Goal: Book appointment/travel/reservation

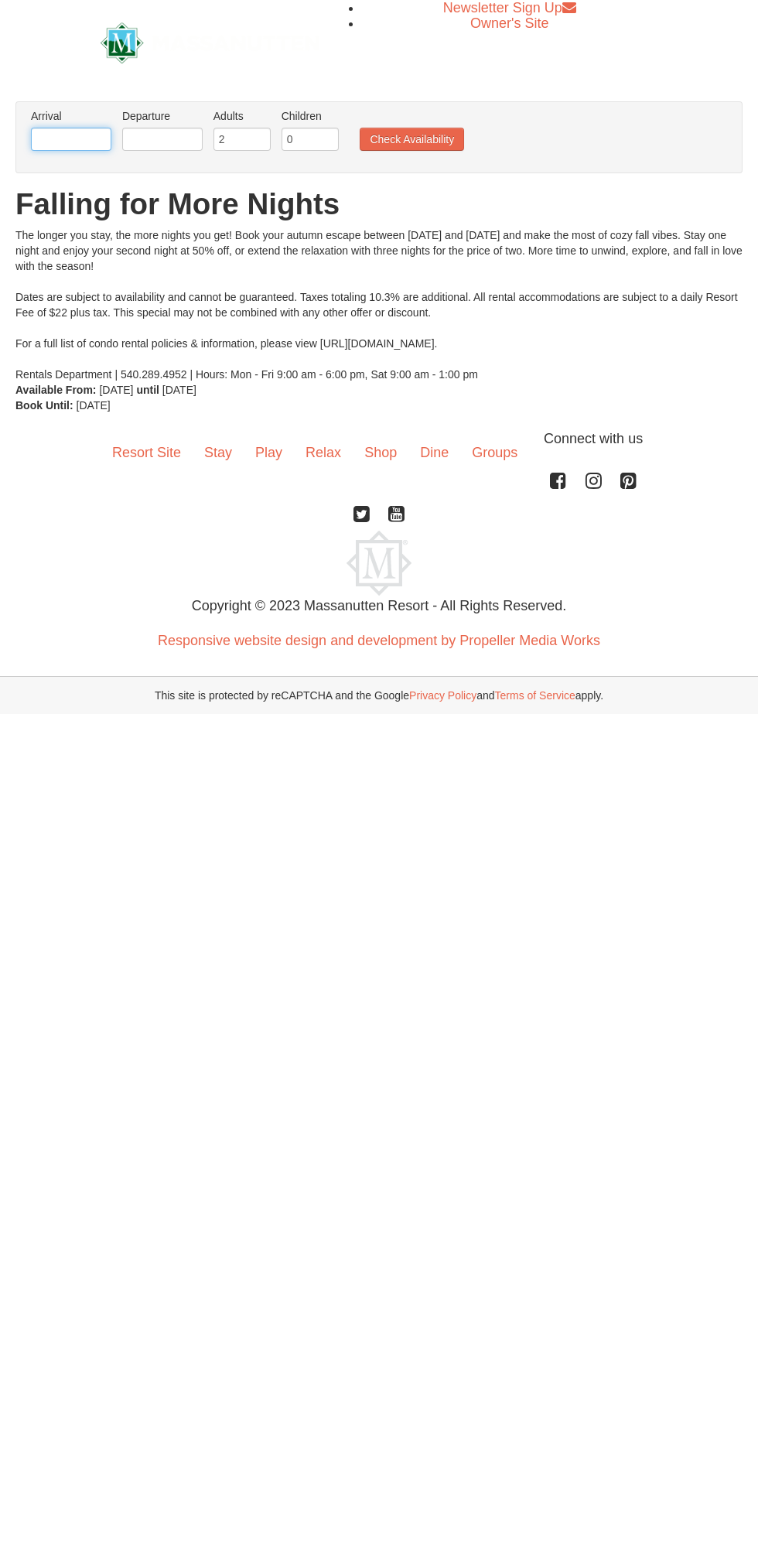
click at [71, 135] on input "text" at bounding box center [71, 139] width 81 height 23
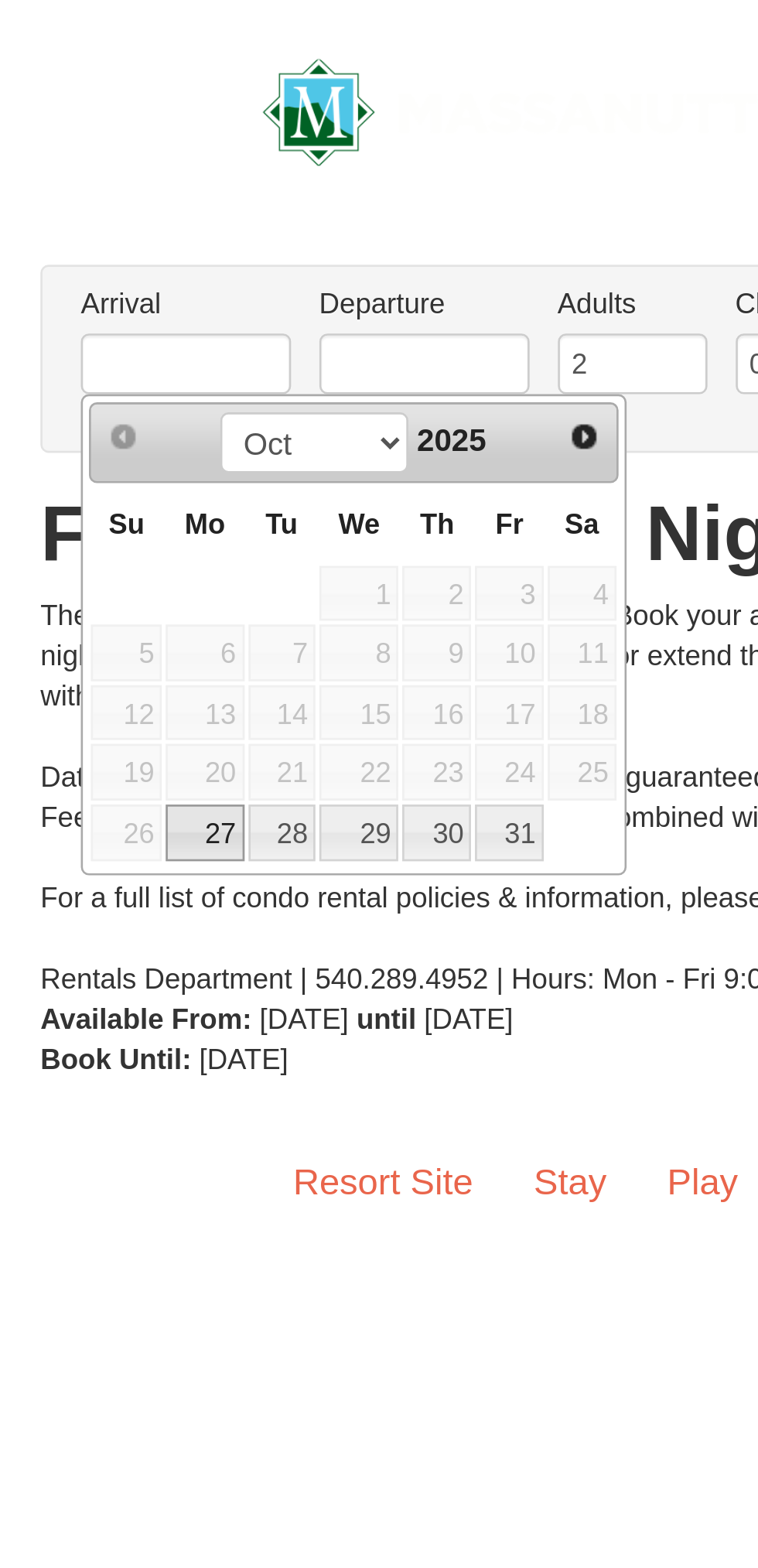
click at [231, 167] on link "Next" at bounding box center [223, 167] width 21 height 21
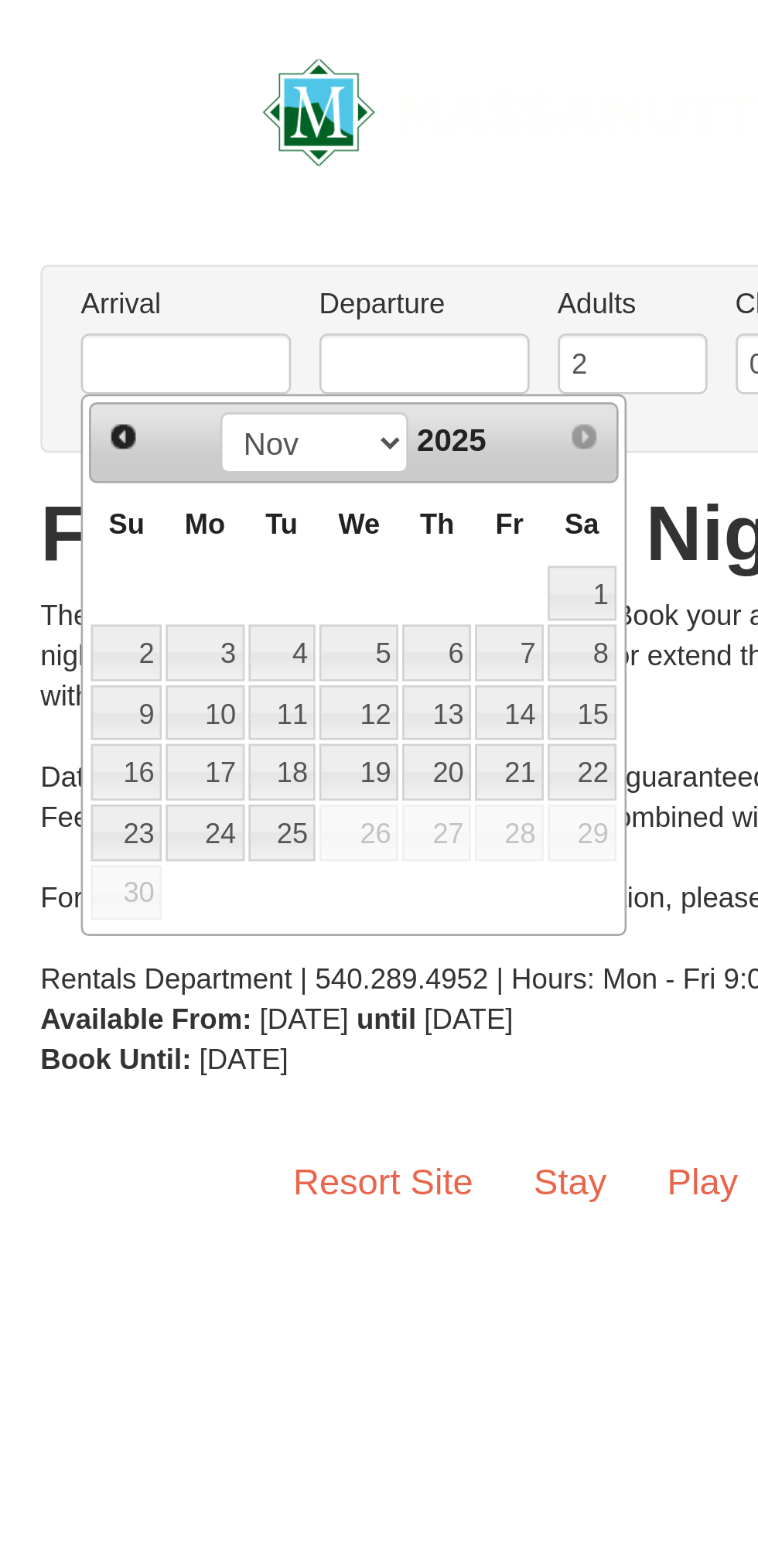
click at [38, 171] on link "Prev" at bounding box center [47, 167] width 21 height 21
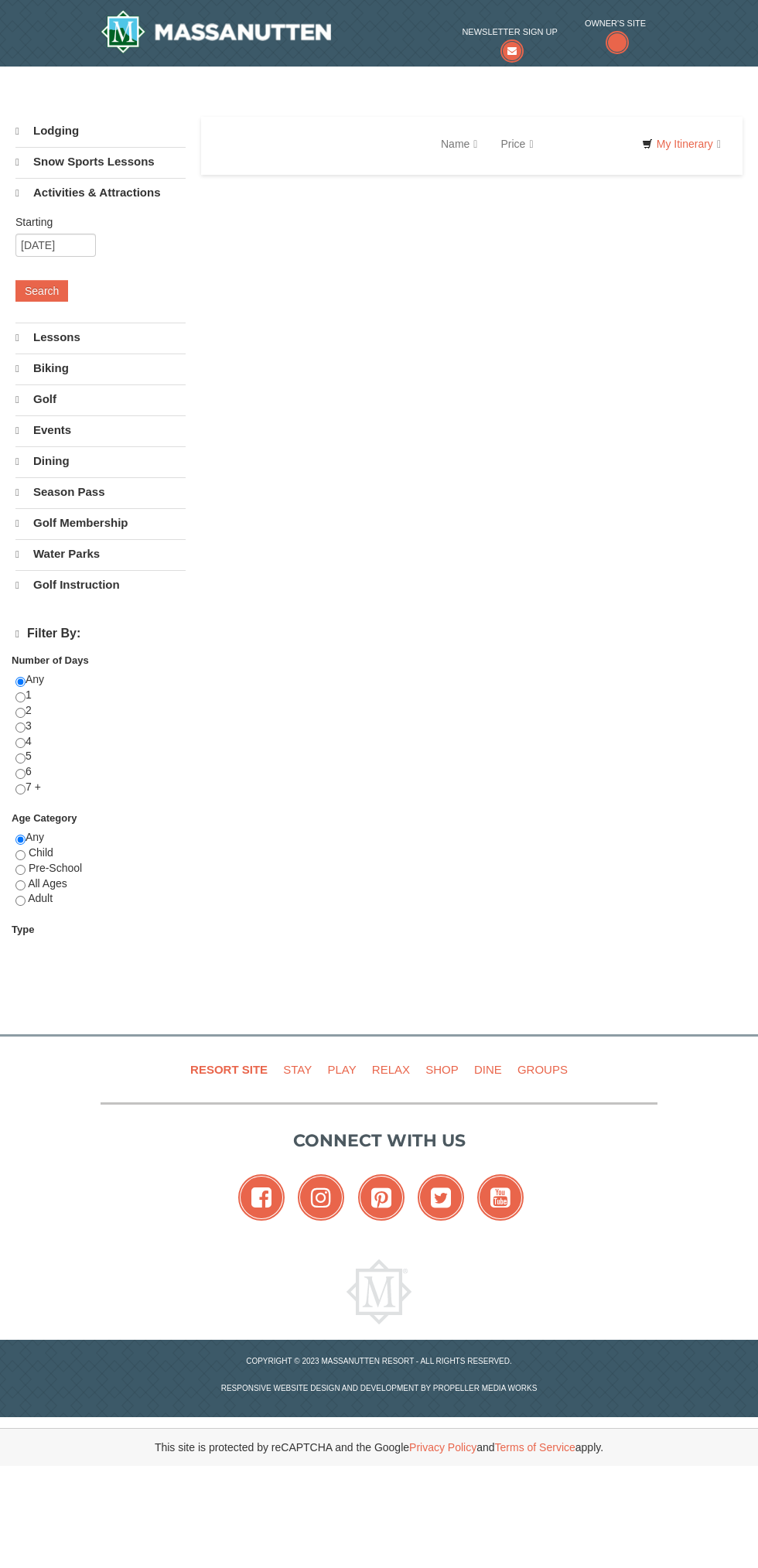
select select "10"
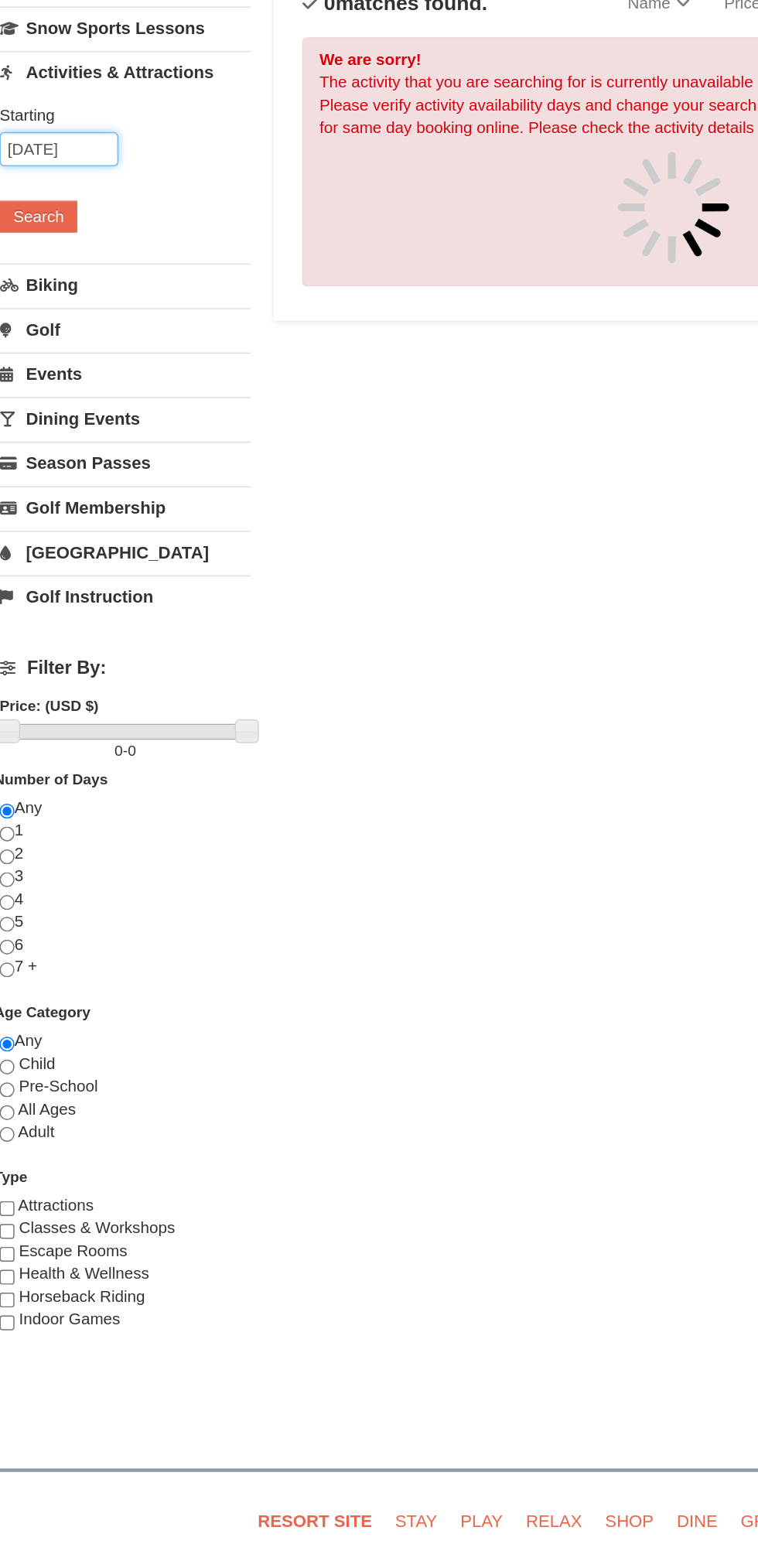
click at [74, 241] on input "10/17/2025" at bounding box center [56, 243] width 81 height 23
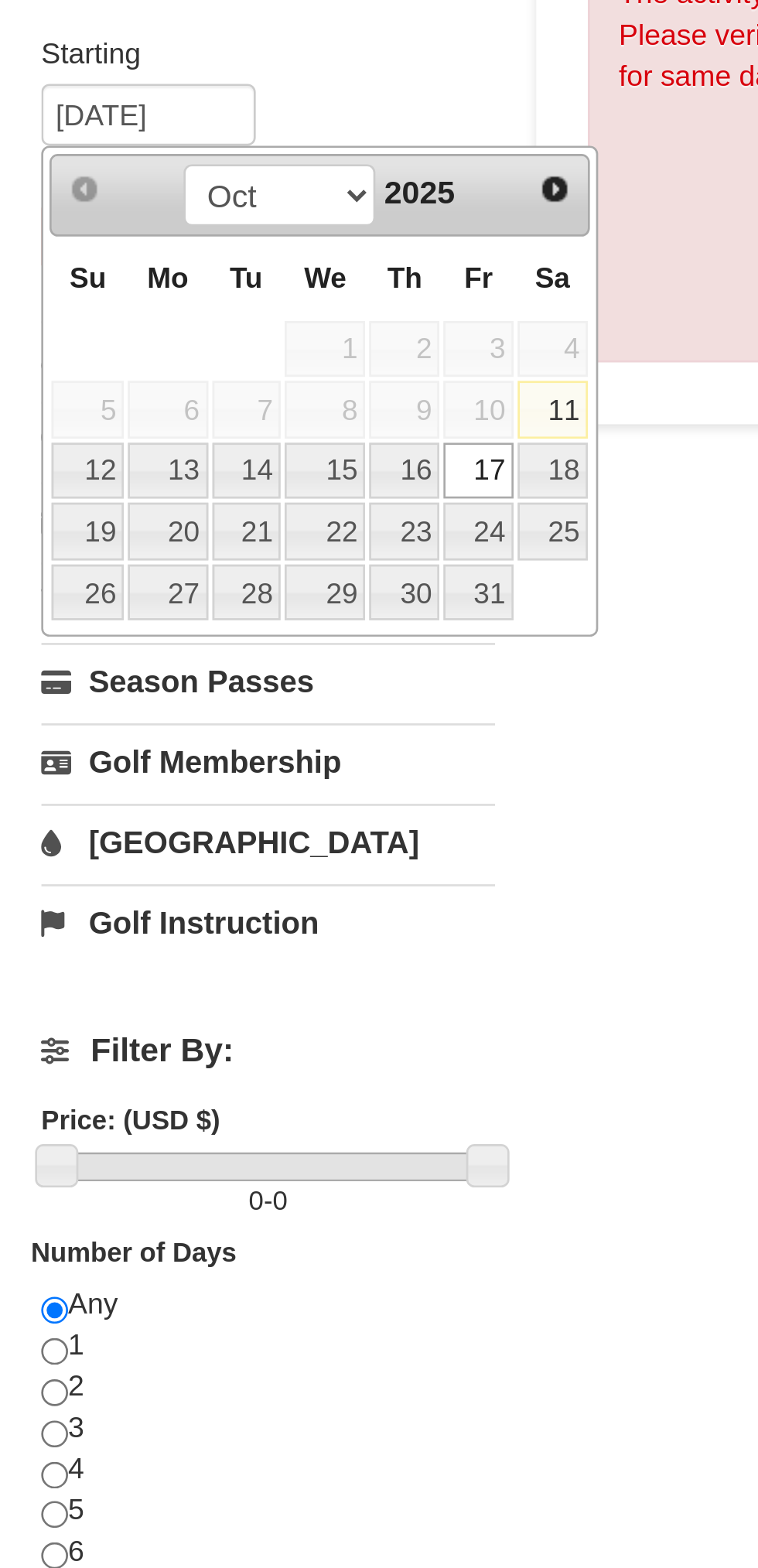
click at [209, 383] on link "18" at bounding box center [207, 376] width 26 height 21
type input "10/18/2025"
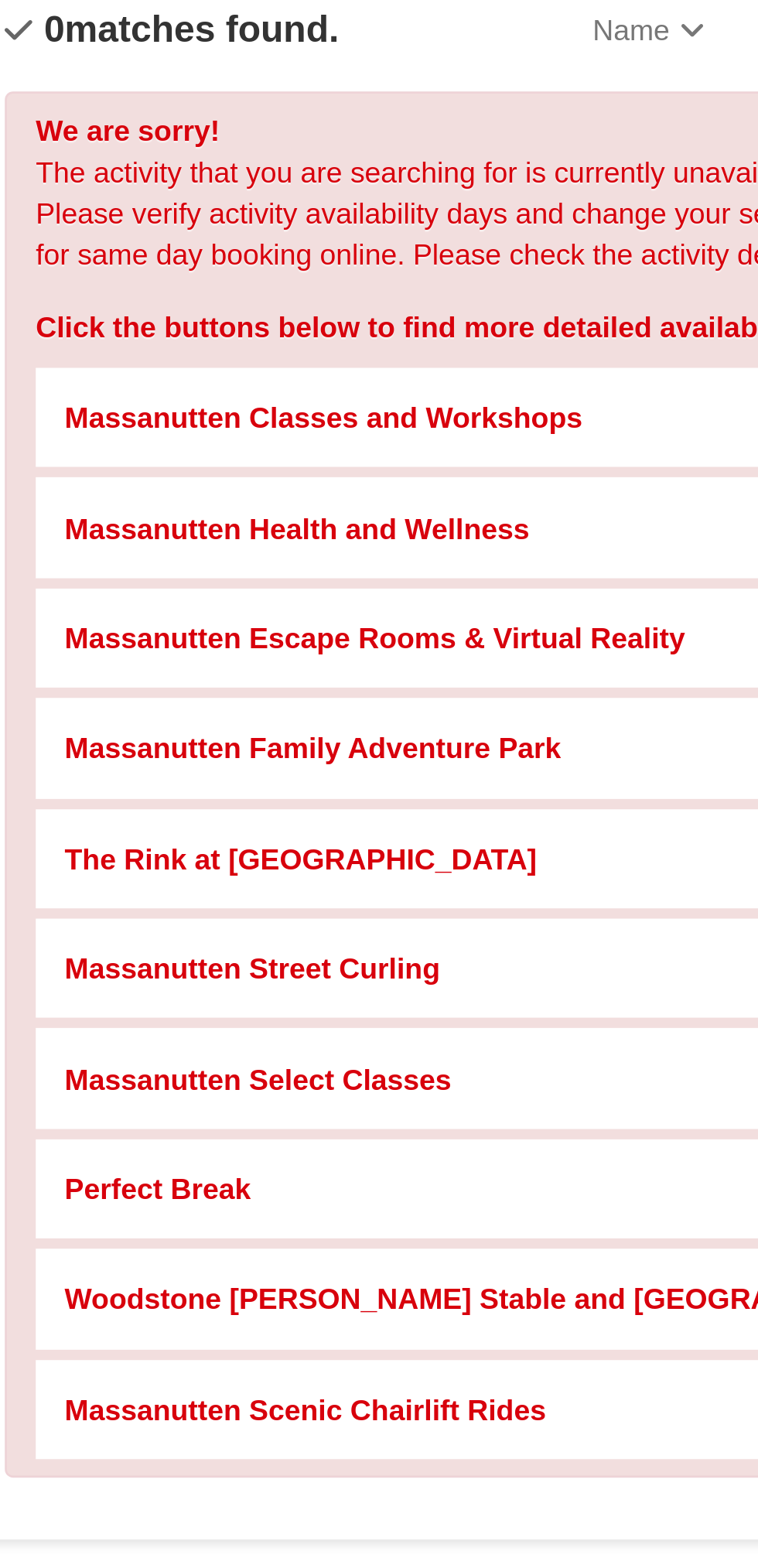
click at [421, 662] on div "Massanutten Scenic Chairlift Rides Check Availability Show Availability Calendar" at bounding box center [472, 662] width 458 height 37
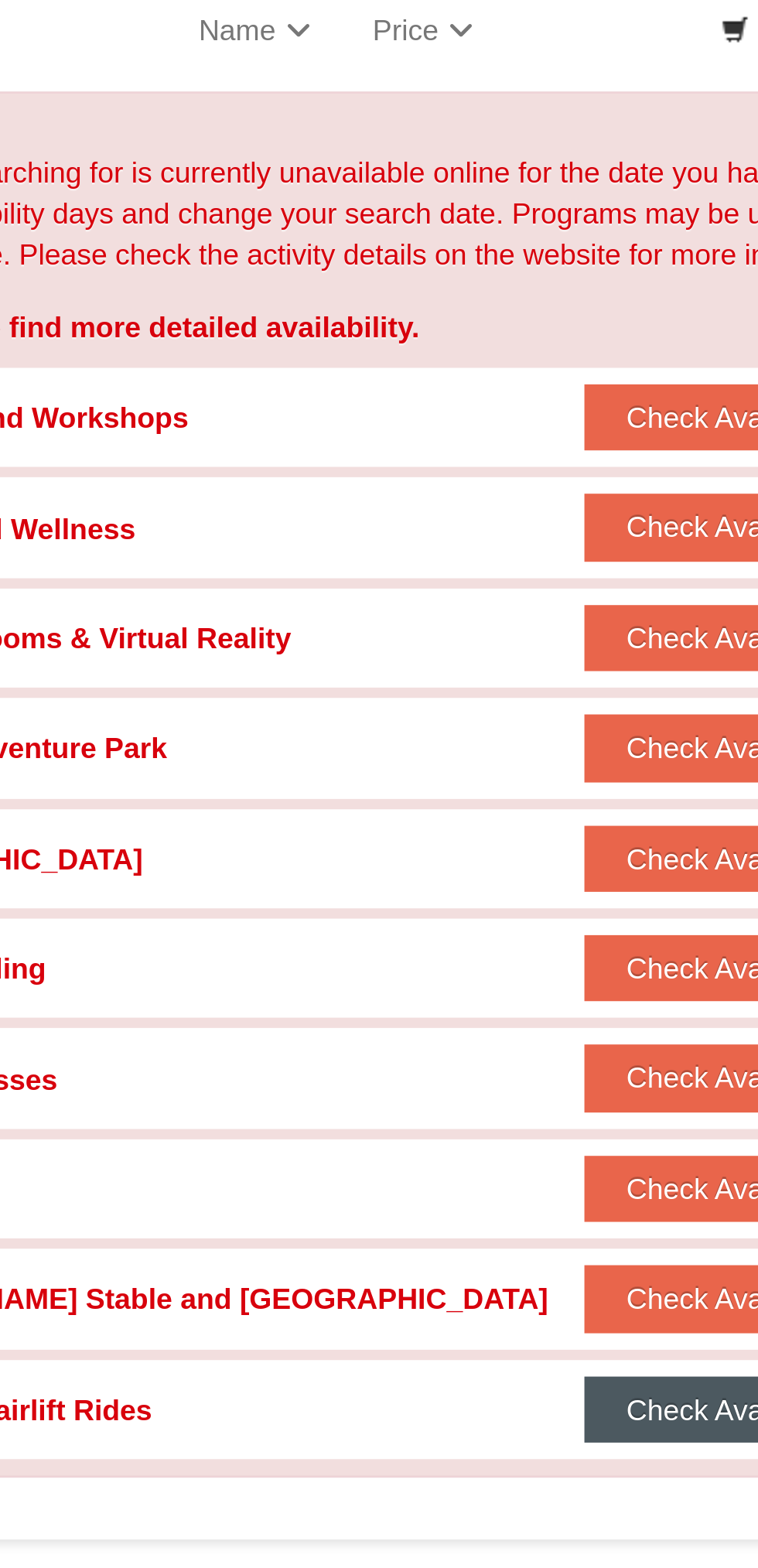
click at [623, 666] on button "Check Availability" at bounding box center [643, 661] width 115 height 24
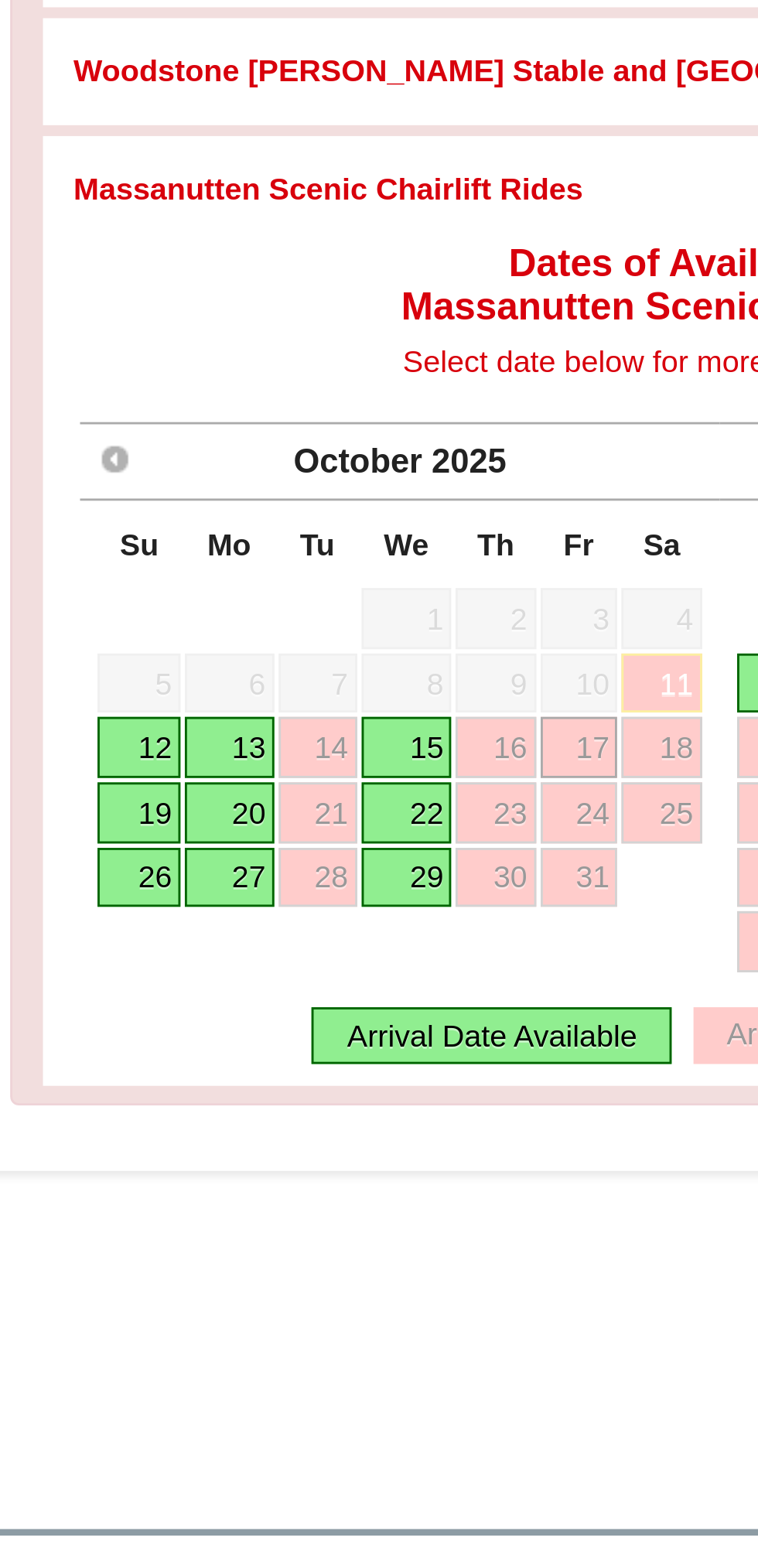
click at [269, 887] on link "19" at bounding box center [266, 882] width 28 height 21
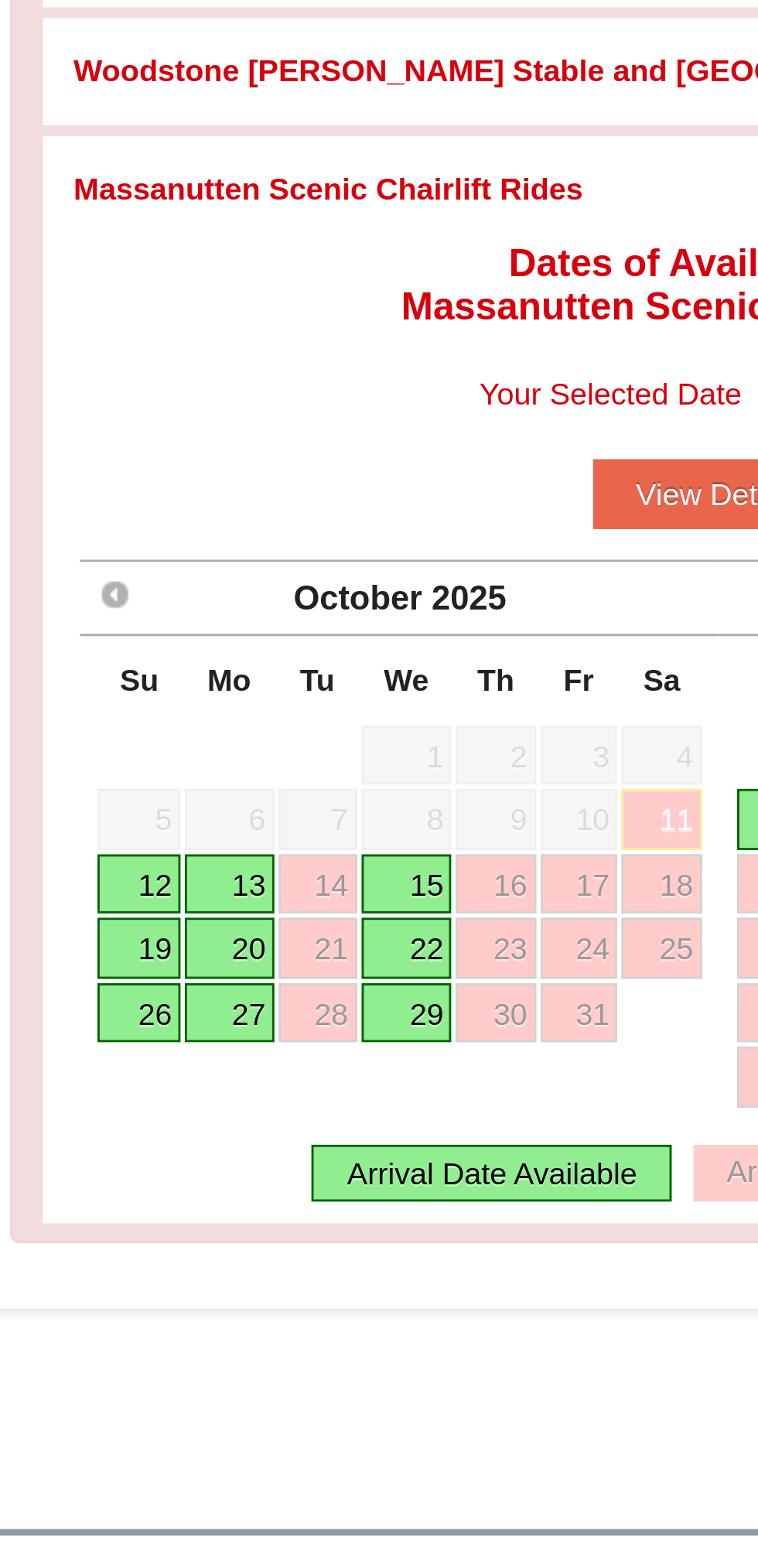
click at [394, 1012] on div "Arrival Date Available" at bounding box center [391, 1010] width 128 height 20
click at [273, 932] on link "19" at bounding box center [266, 930] width 28 height 21
click at [276, 929] on link "19" at bounding box center [266, 930] width 28 height 21
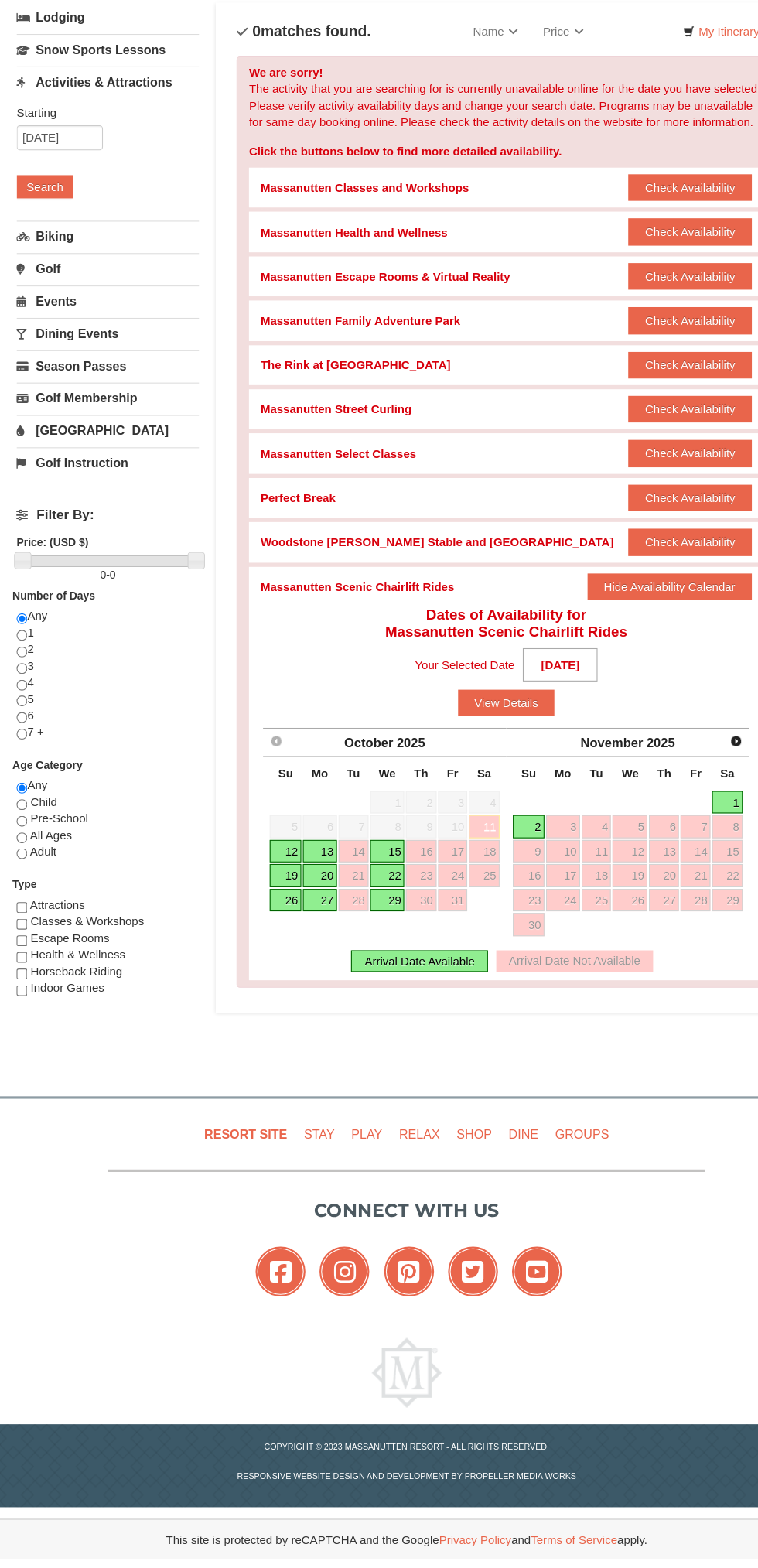
click at [522, 734] on strong "[DATE]" at bounding box center [522, 733] width 70 height 31
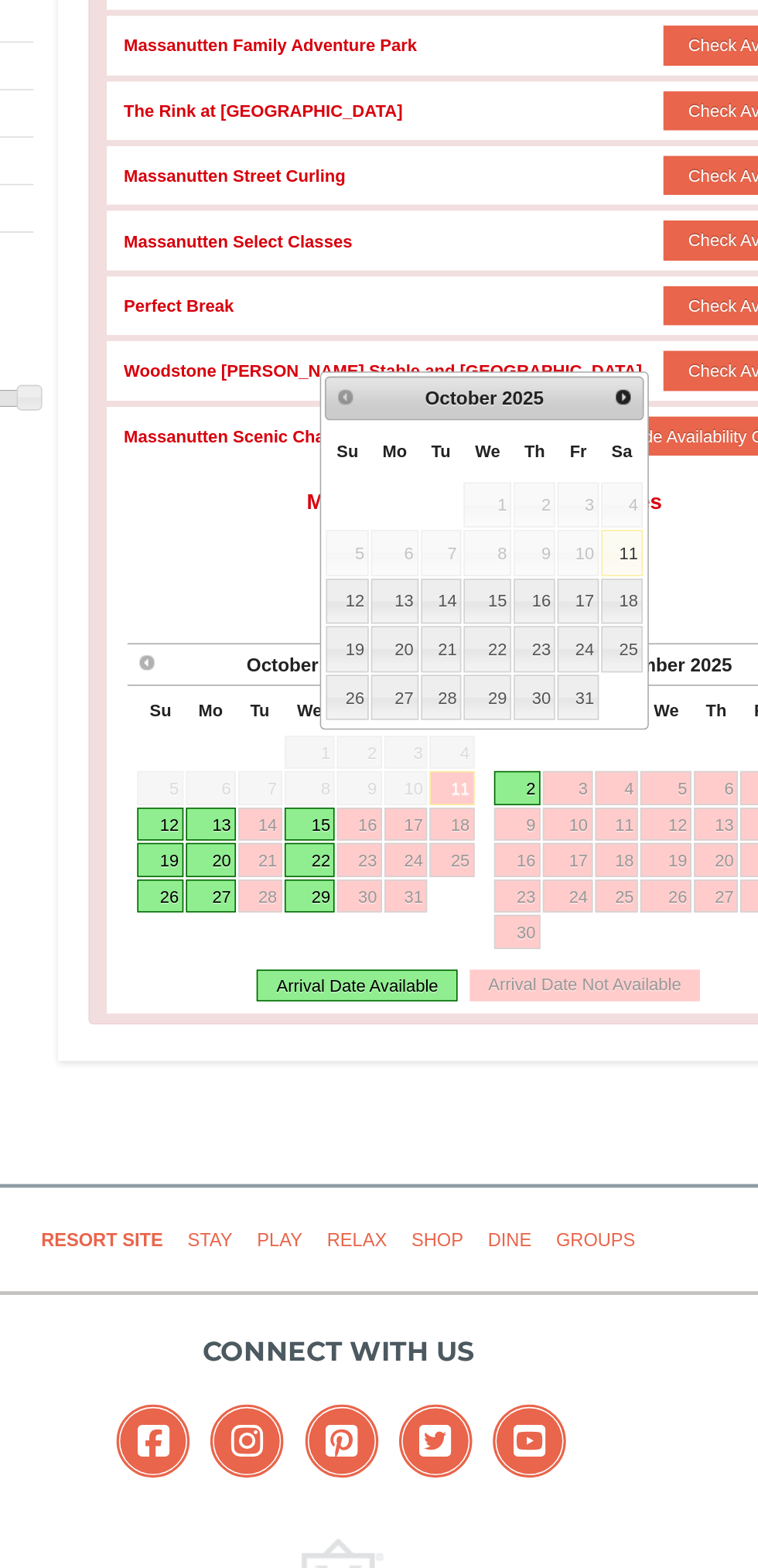
click at [383, 814] on link "26" at bounding box center [385, 827] width 27 height 29
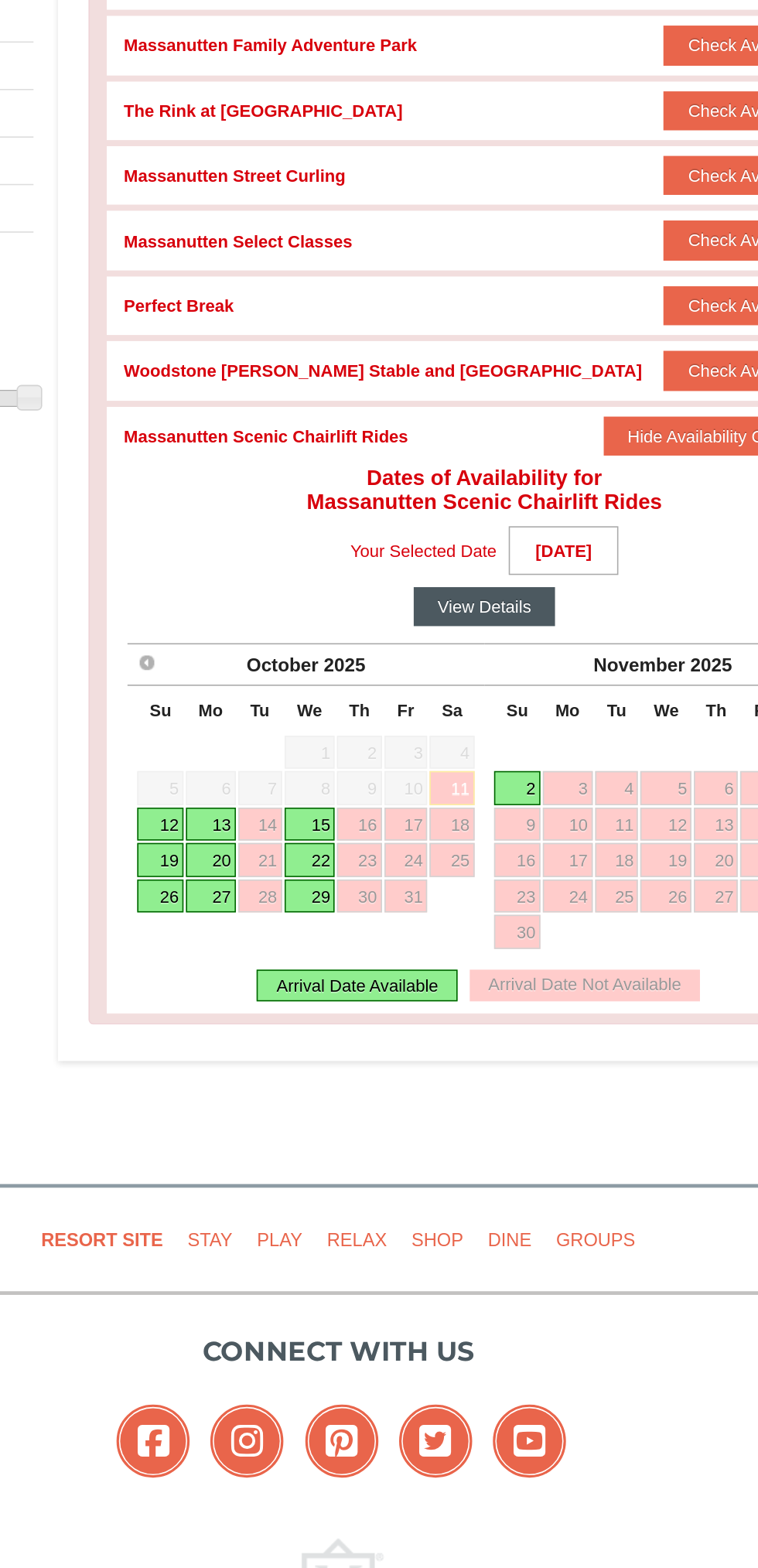
click at [492, 767] on button "View Details" at bounding box center [472, 769] width 91 height 24
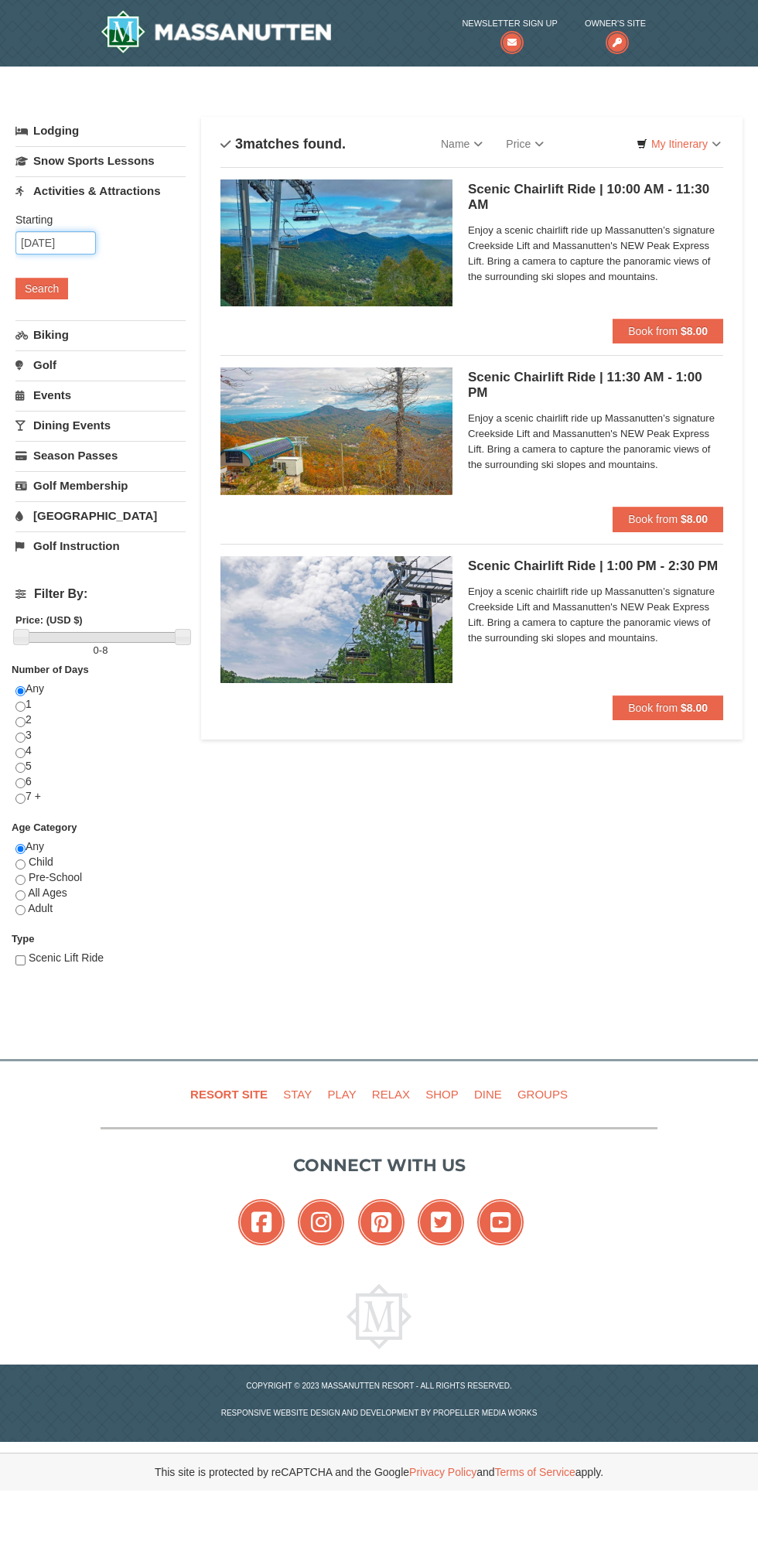
click at [85, 247] on input "10/26/2025" at bounding box center [56, 243] width 81 height 23
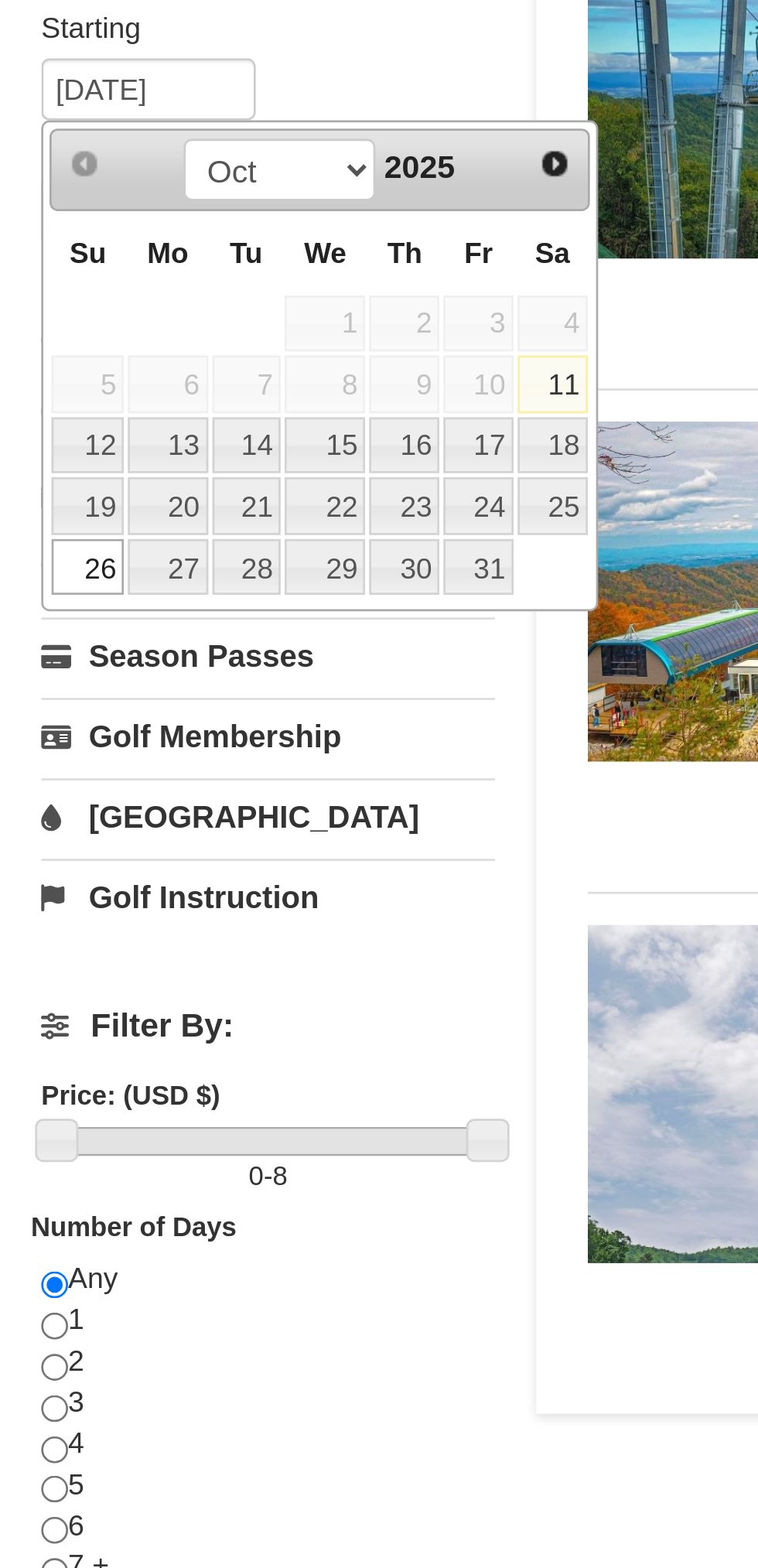
click at [42, 396] on link "19" at bounding box center [32, 398] width 27 height 21
type input "10/19/2025"
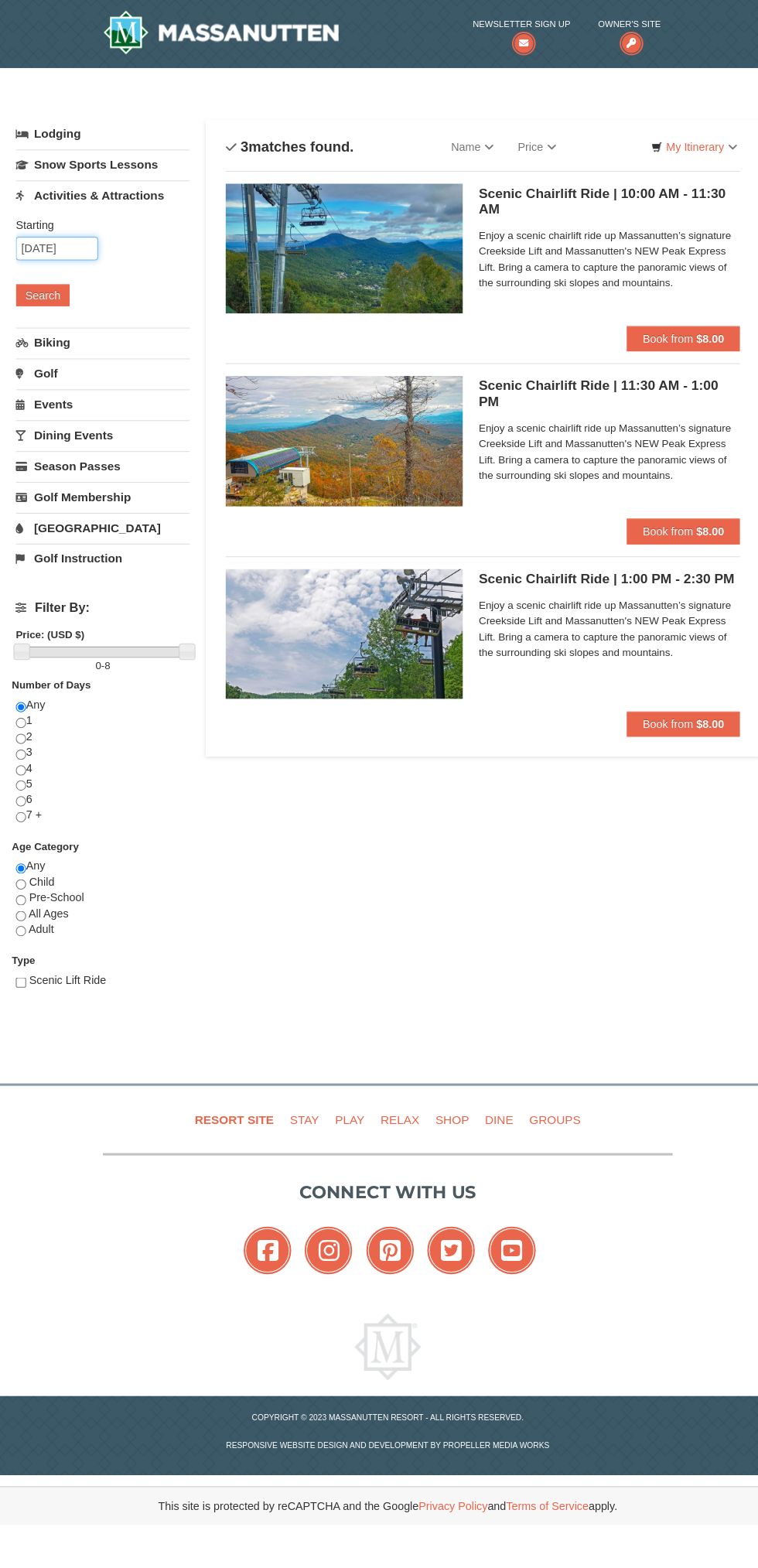
click at [58, 239] on input "10/26/2025" at bounding box center [56, 243] width 81 height 23
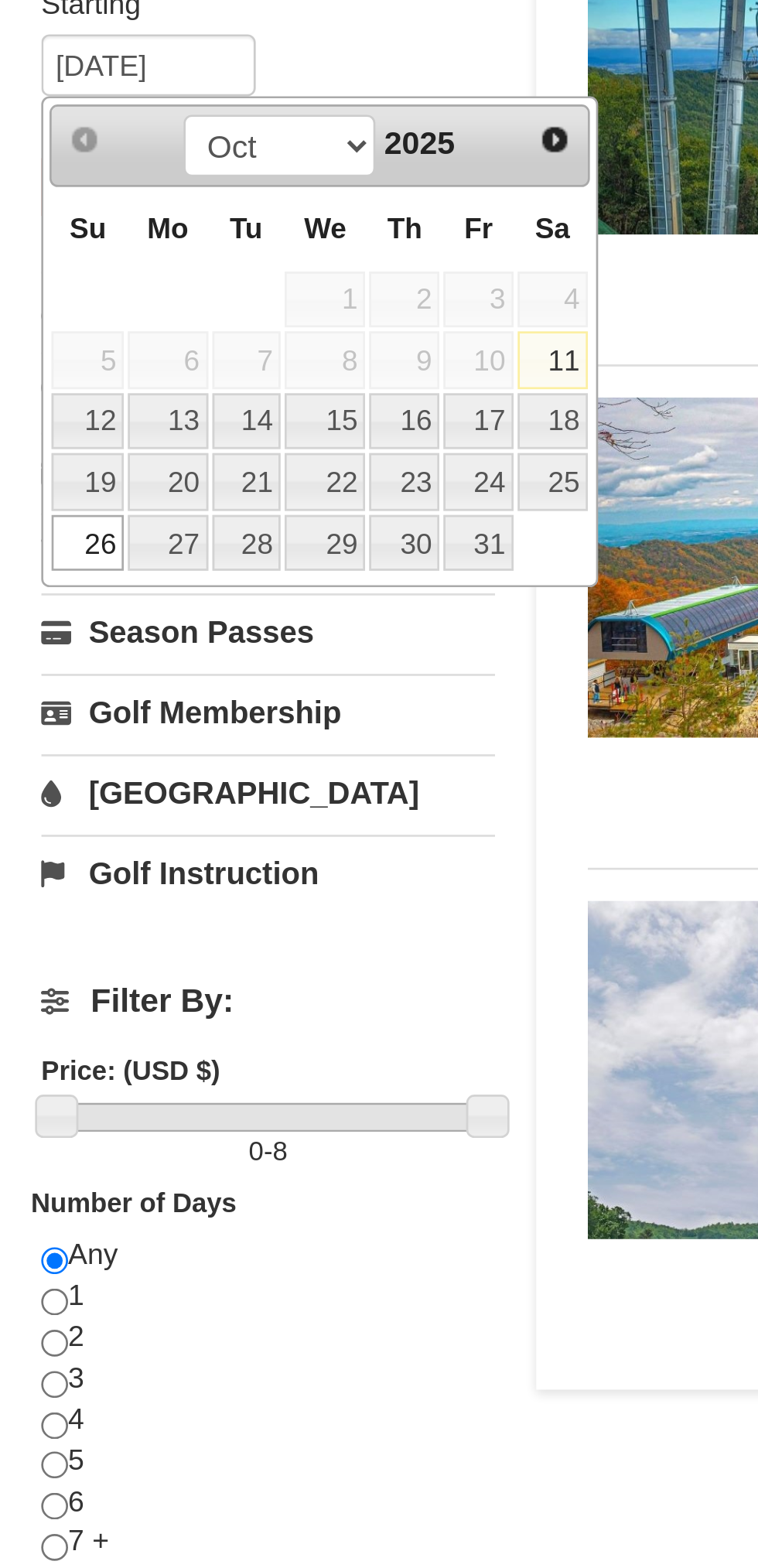
click at [40, 398] on link "19" at bounding box center [32, 398] width 27 height 21
type input "[DATE]"
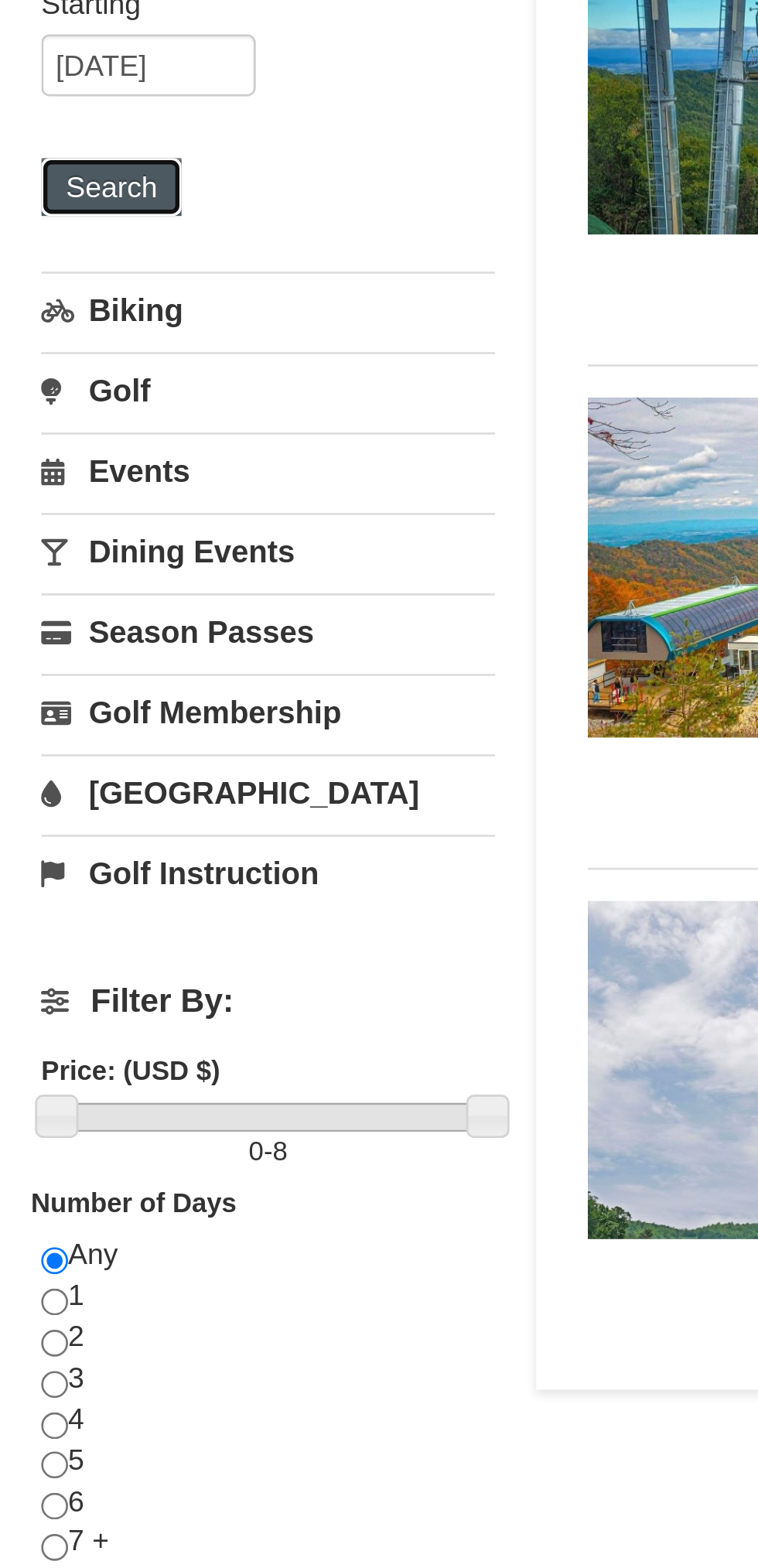
click at [47, 288] on button "Search" at bounding box center [42, 288] width 53 height 21
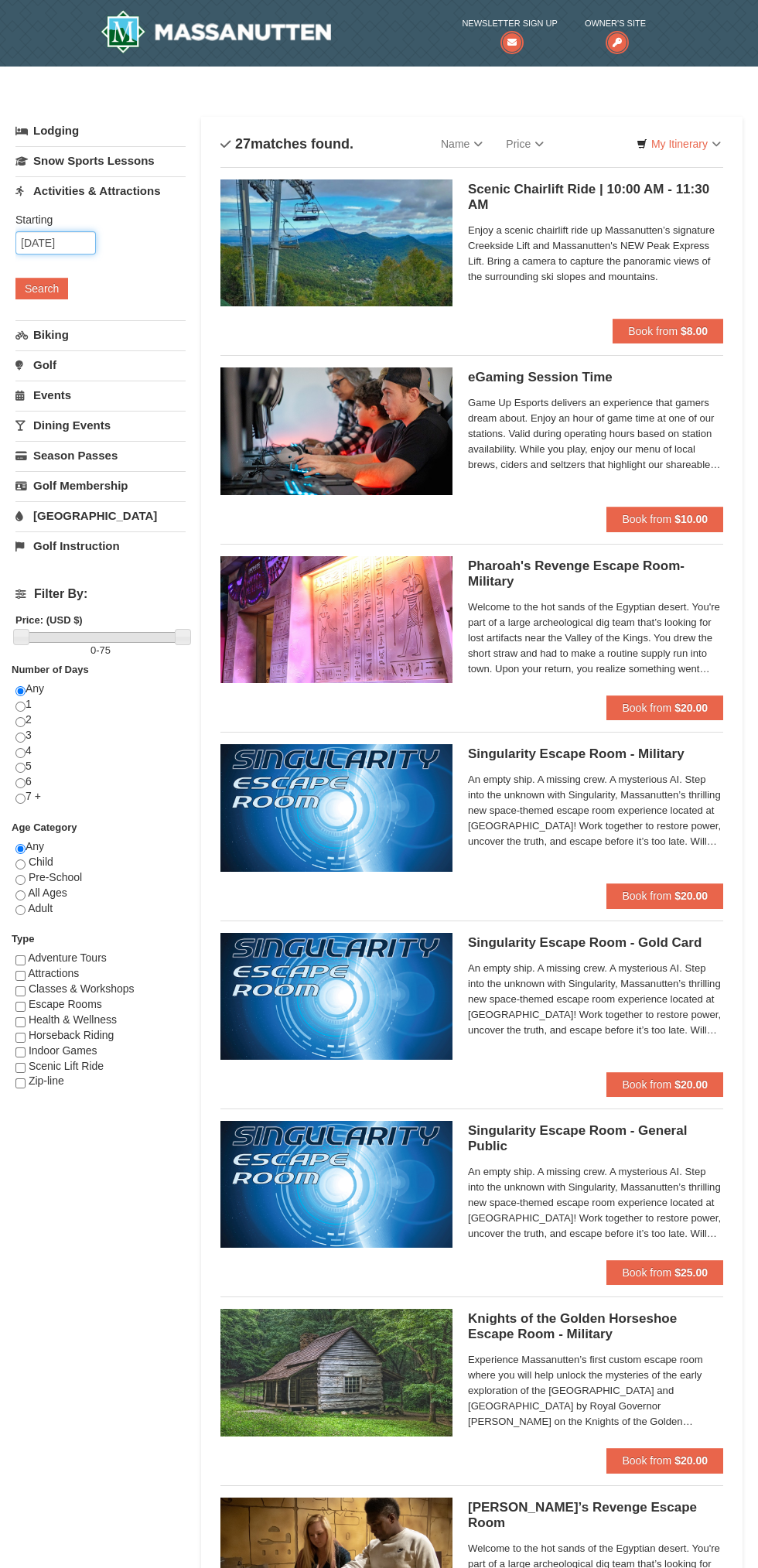
click at [70, 247] on input "[DATE]" at bounding box center [56, 243] width 81 height 23
